Goal: Check status

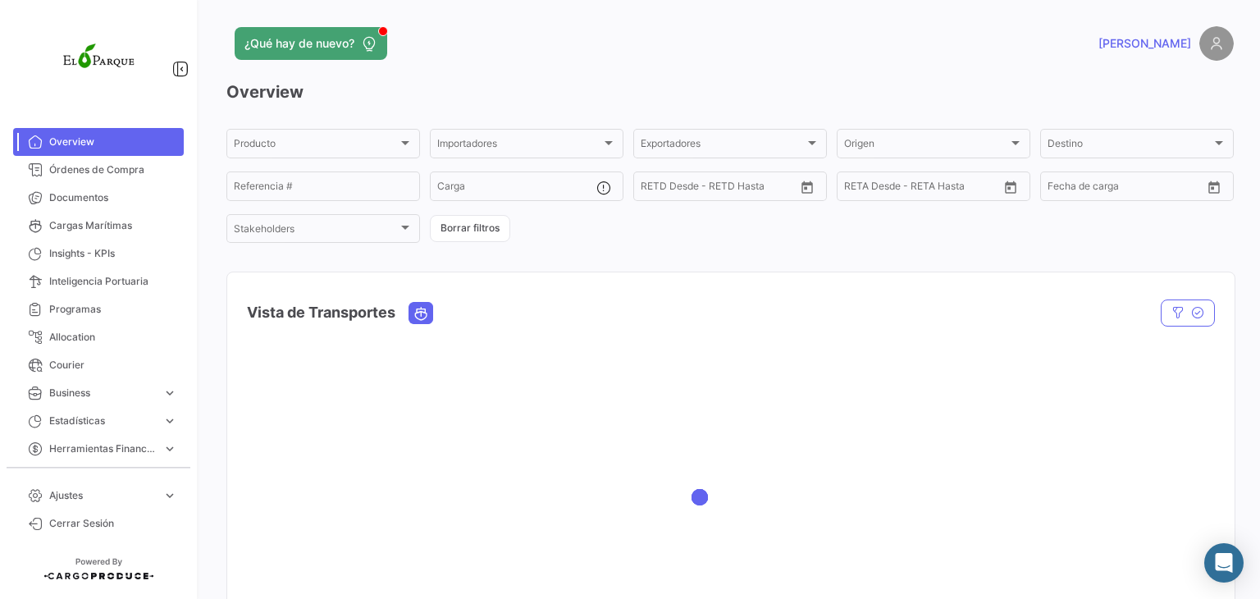
click at [633, 25] on div "¿Qué hay de nuevo? [PERSON_NAME] Overview Producto Producto Importadores Import…" at bounding box center [729, 299] width 1059 height 599
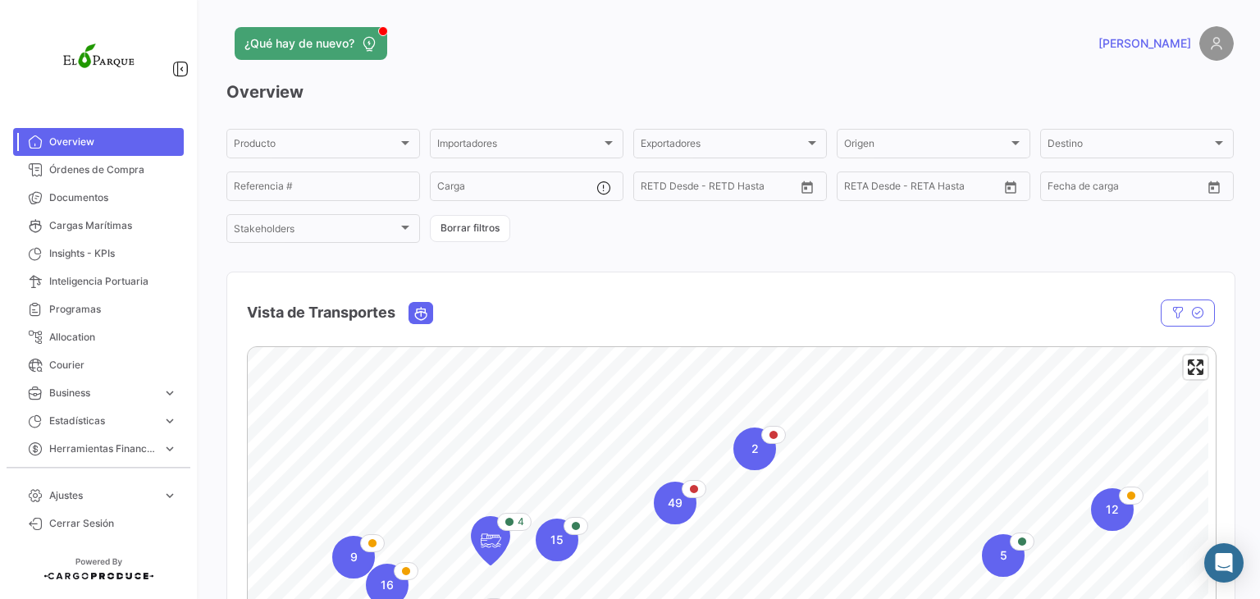
click at [812, 77] on app-header "¿Qué hay de nuevo? [GEOGRAPHIC_DATA]" at bounding box center [729, 53] width 1007 height 54
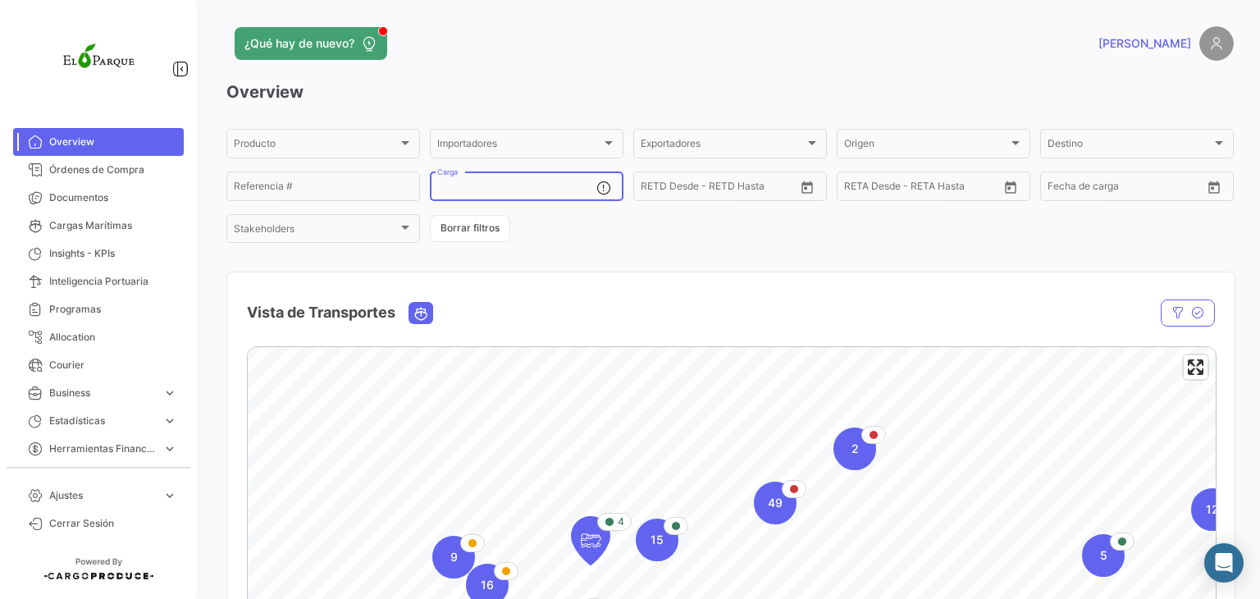
click at [487, 183] on input "Carga" at bounding box center [516, 188] width 159 height 11
paste input "CXRU1636559"
type input "CXRU1636559"
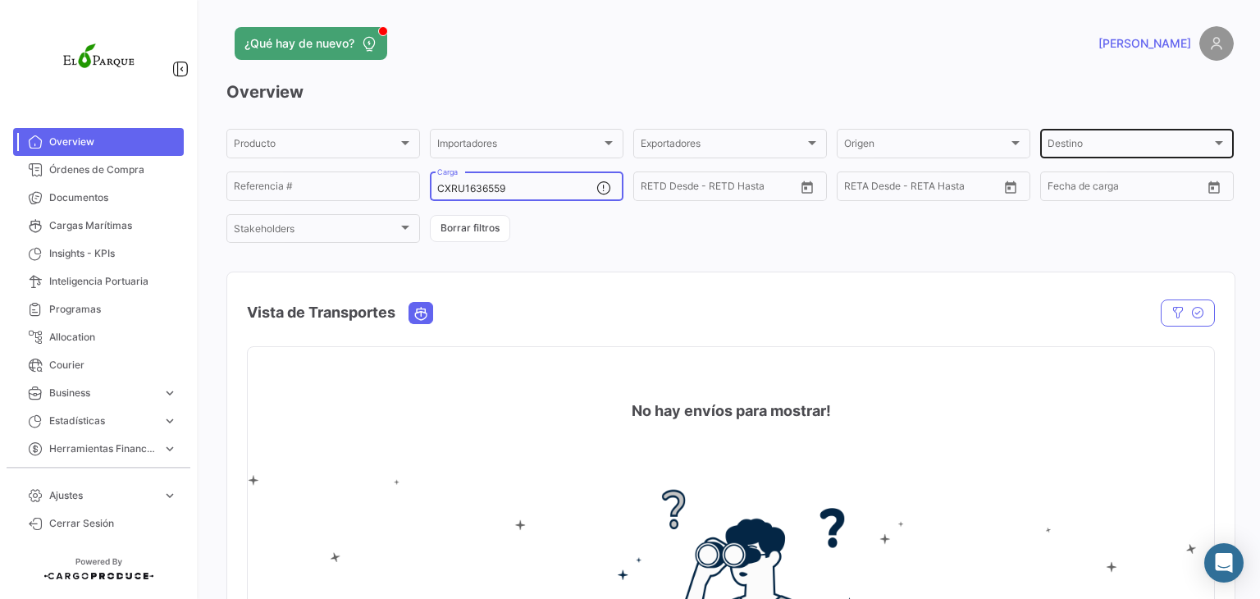
scroll to position [63, 0]
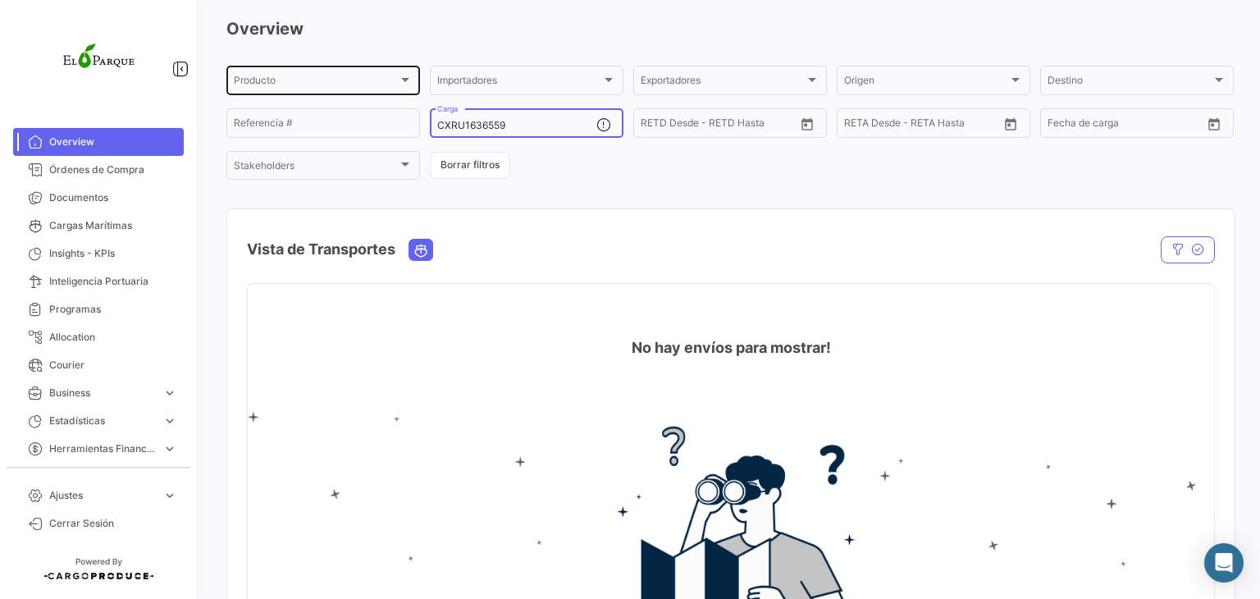
drag, startPoint x: 526, startPoint y: 121, endPoint x: 385, endPoint y: 84, distance: 145.6
click at [385, 84] on div "Producto Producto Importadores Importadores Exportadores Exportadores Origen Or…" at bounding box center [729, 122] width 1007 height 119
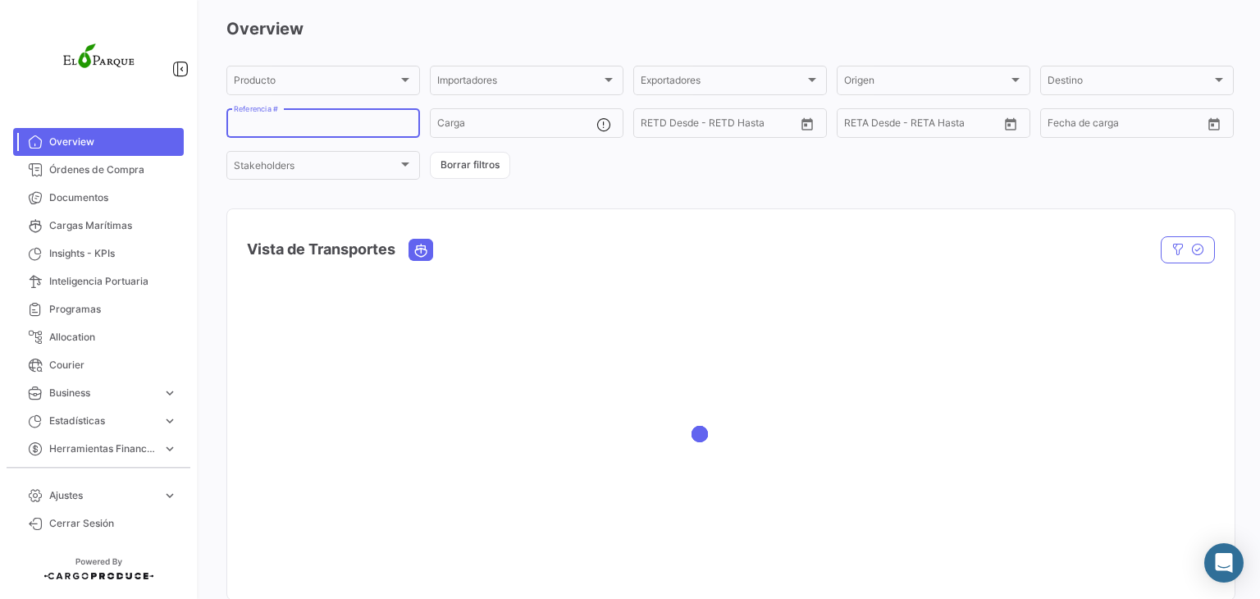
click at [351, 123] on input "Referencia #" at bounding box center [323, 125] width 179 height 11
paste input "CXRU1636559"
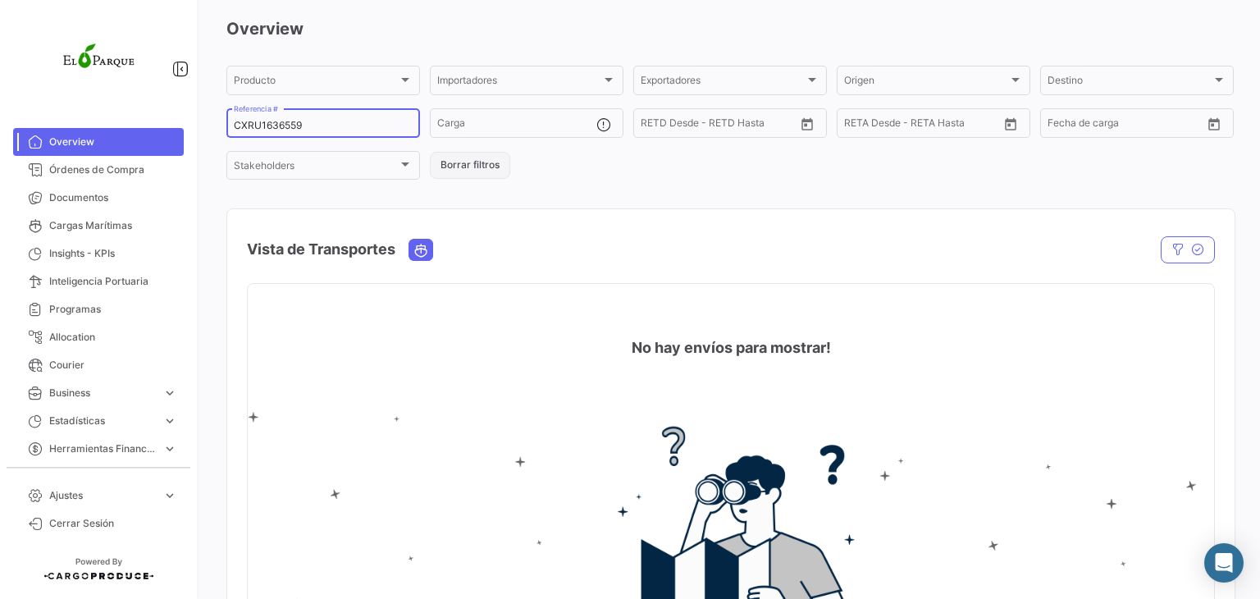
type input "CXRU1636559"
click at [487, 175] on button "Borrar filtros" at bounding box center [470, 165] width 80 height 27
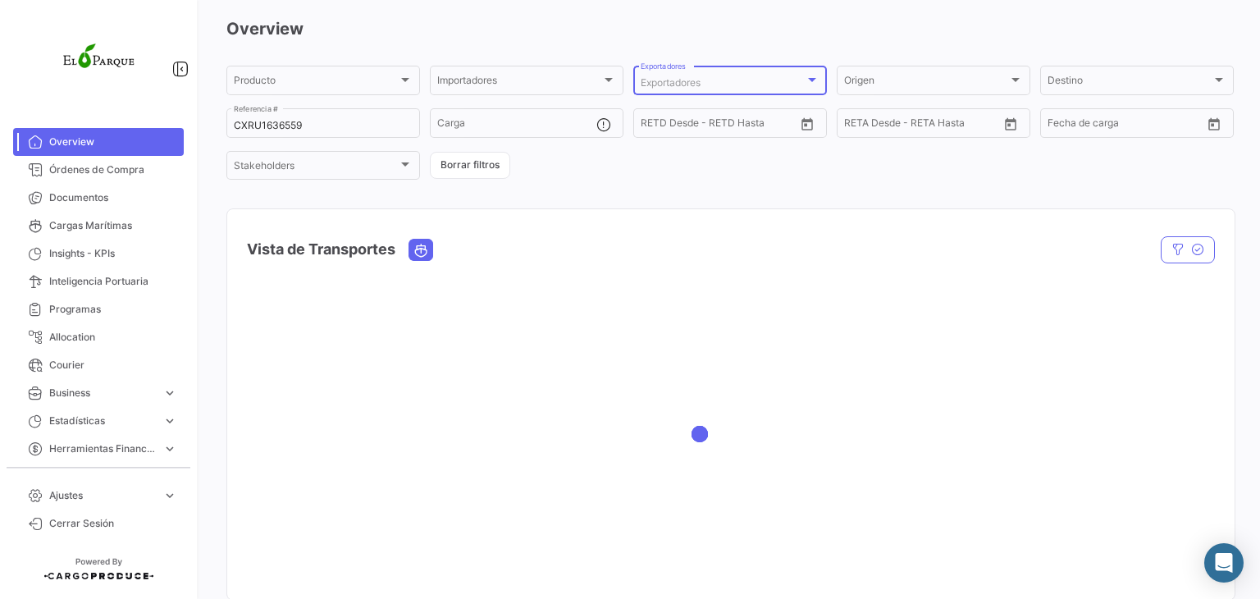
click at [775, 77] on div "Exportadores" at bounding box center [722, 82] width 164 height 11
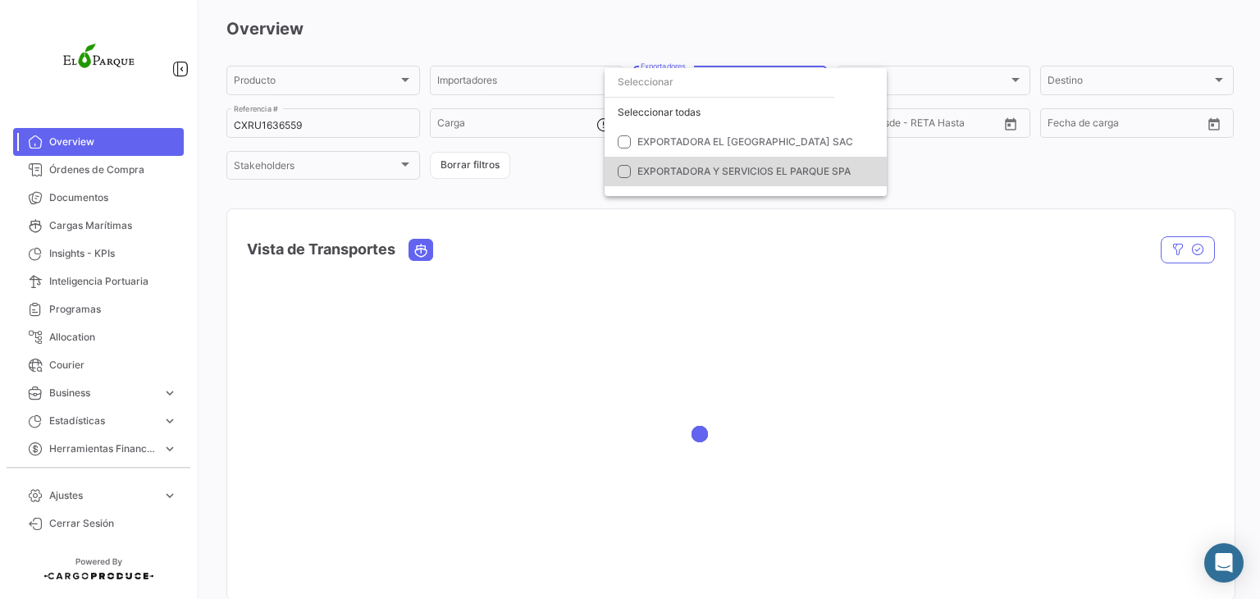
click at [619, 172] on mat-pseudo-checkbox at bounding box center [623, 171] width 13 height 13
click at [642, 42] on div at bounding box center [630, 299] width 1260 height 599
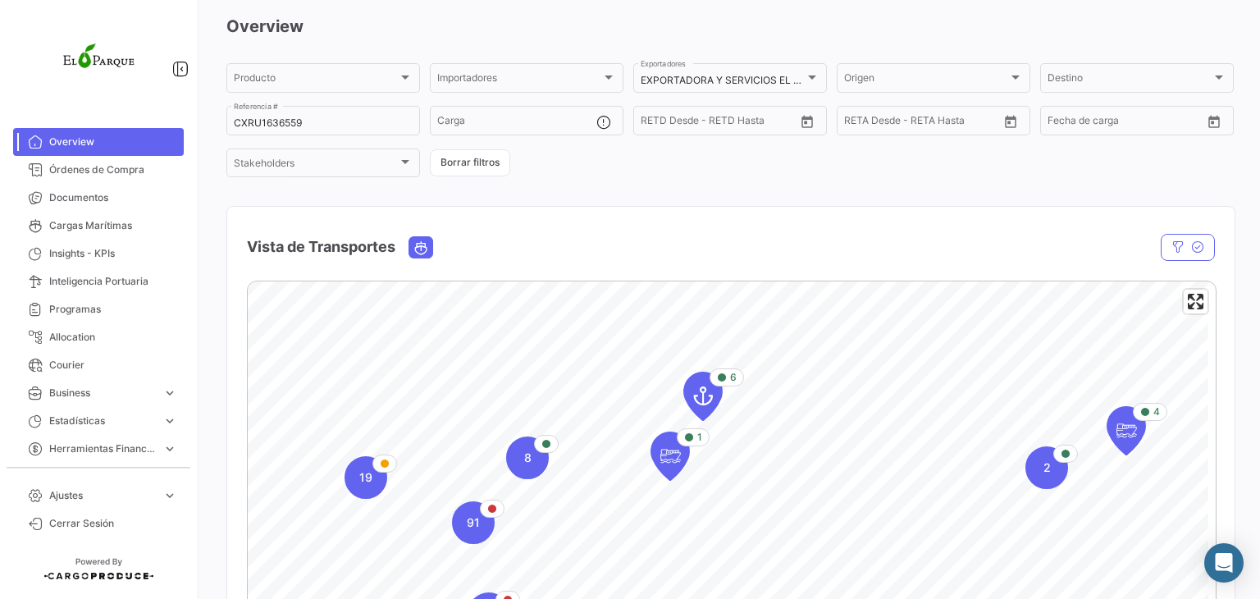
scroll to position [0, 0]
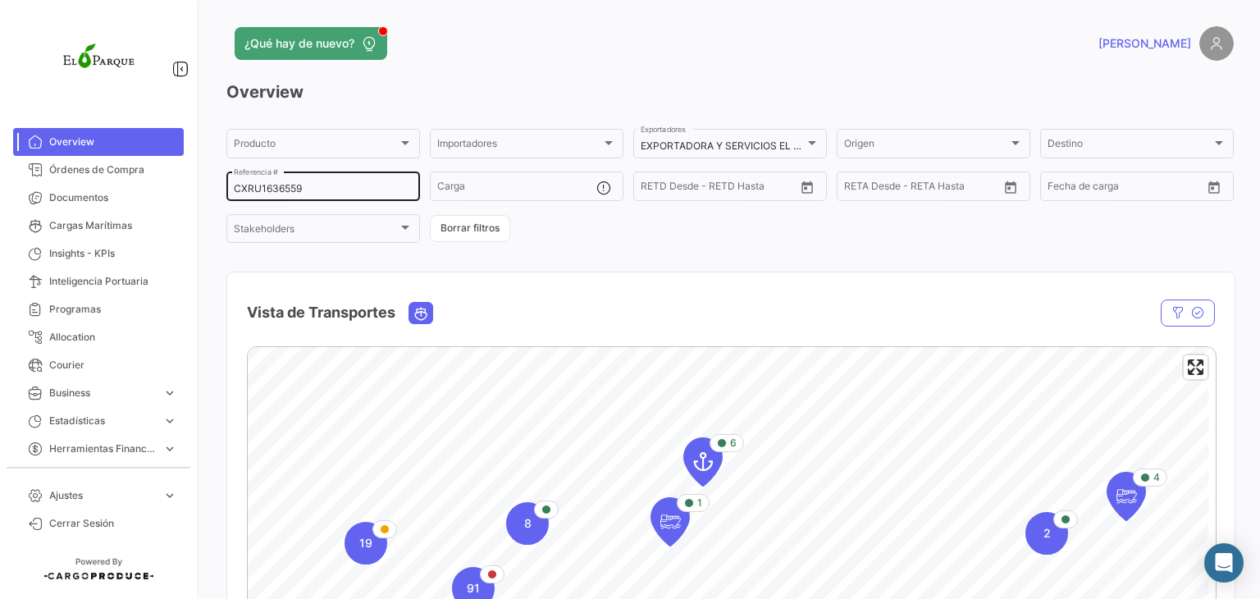
click at [351, 189] on input "CXRU1636559" at bounding box center [323, 188] width 179 height 11
drag, startPoint x: 344, startPoint y: 189, endPoint x: 212, endPoint y: 197, distance: 133.0
click at [212, 197] on div "¿Qué hay de nuevo? [PERSON_NAME] Overview Producto Producto Importadores Import…" at bounding box center [729, 299] width 1059 height 599
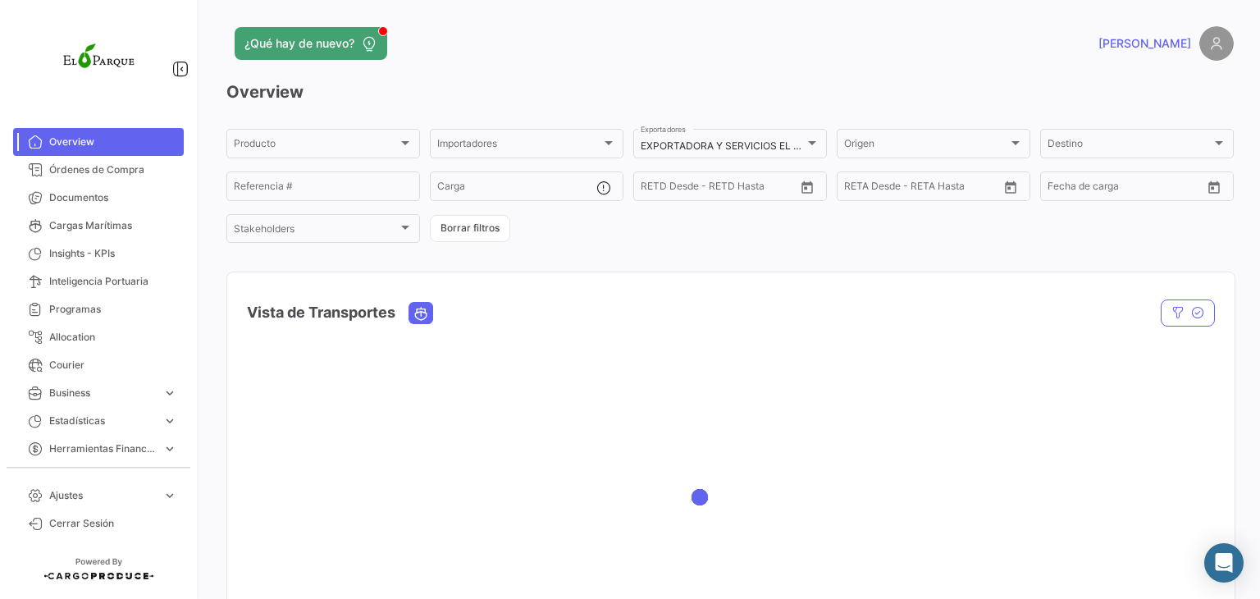
click at [572, 84] on h3 "Overview" at bounding box center [729, 91] width 1007 height 23
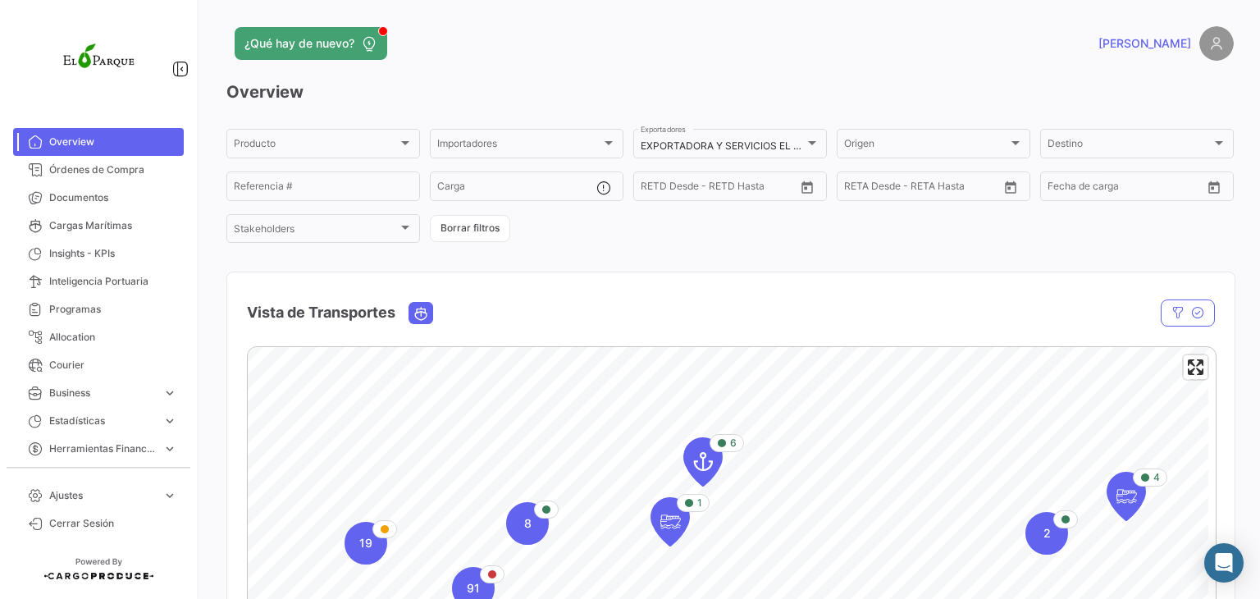
click at [613, 33] on div "¿Qué hay de nuevo?" at bounding box center [502, 43] width 553 height 33
